Goal: Transaction & Acquisition: Purchase product/service

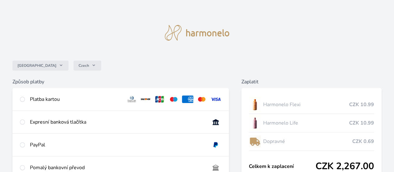
click at [25, 101] on div at bounding box center [22, 98] width 5 height 7
radio input "true"
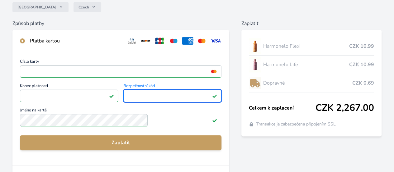
scroll to position [60, 0]
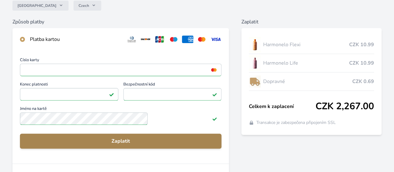
click at [180, 145] on span "Zaplatit" at bounding box center [121, 140] width 192 height 7
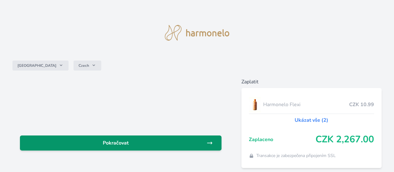
drag, startPoint x: 0, startPoint y: 0, endPoint x: 180, endPoint y: 146, distance: 231.7
click at [180, 146] on span "Pokračovat" at bounding box center [116, 142] width 182 height 7
